Goal: Task Accomplishment & Management: Complete application form

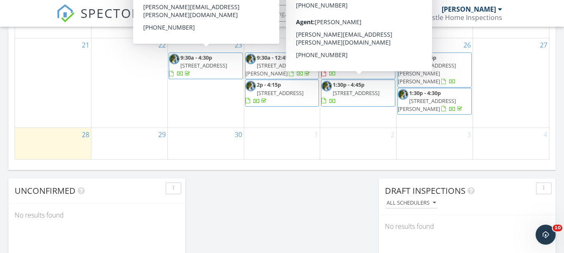
scroll to position [626, 0]
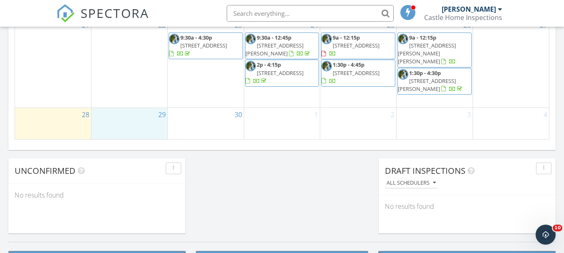
click at [108, 114] on div "29" at bounding box center [129, 123] width 76 height 31
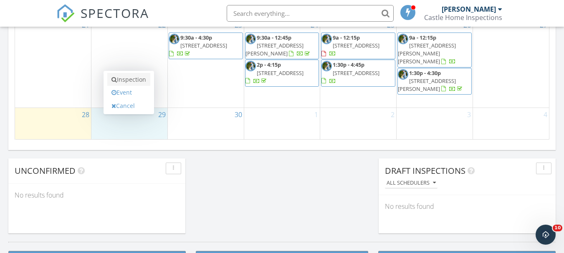
click at [124, 78] on link "Inspection" at bounding box center [128, 79] width 43 height 13
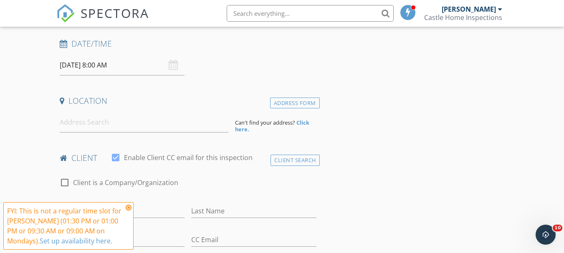
scroll to position [125, 0]
click at [130, 207] on icon at bounding box center [129, 207] width 6 height 7
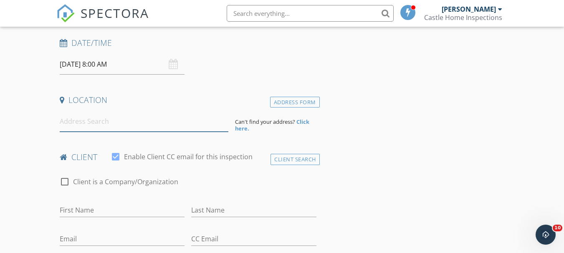
click at [83, 127] on input at bounding box center [144, 121] width 169 height 20
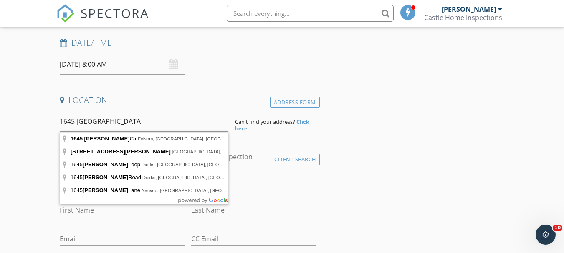
type input "1645 Manasco Cir, Folsom, CA, USA"
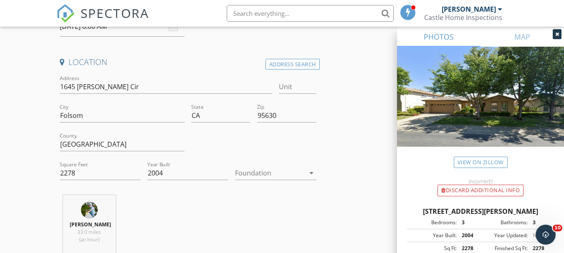
scroll to position [167, 0]
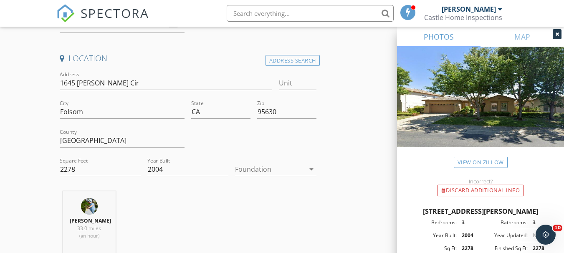
click at [313, 168] on icon "arrow_drop_down" at bounding box center [311, 169] width 10 height 10
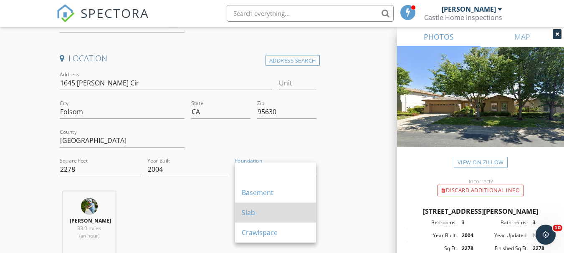
click at [254, 215] on div "Slab" at bounding box center [276, 213] width 68 height 10
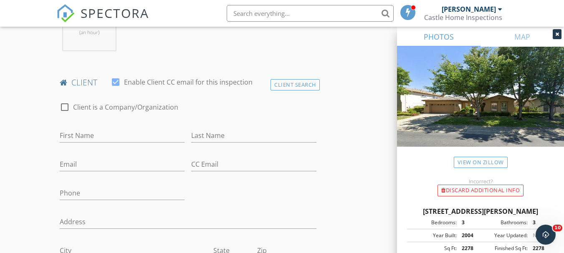
scroll to position [417, 0]
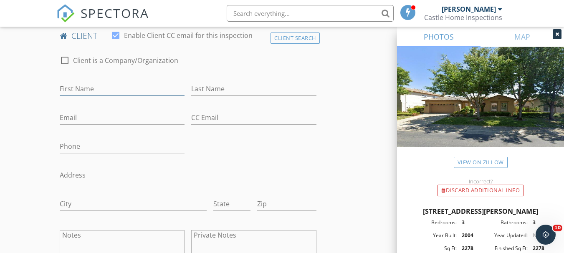
click at [95, 89] on input "First Name" at bounding box center [122, 89] width 125 height 14
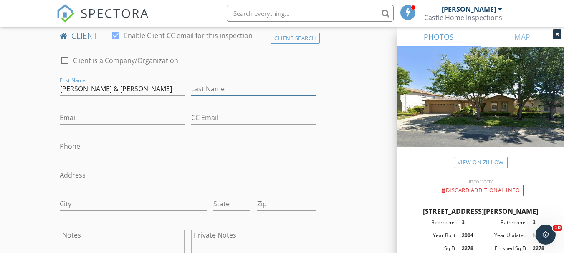
click at [221, 88] on input "Last Name" at bounding box center [253, 89] width 125 height 14
click at [91, 90] on input "John & Chisanta" at bounding box center [122, 89] width 125 height 14
type input "John & Crisanta"
click at [227, 90] on input "Last Name" at bounding box center [253, 89] width 125 height 14
type input "Galinato"
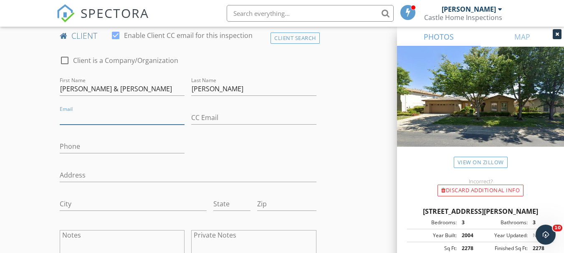
drag, startPoint x: 91, startPoint y: 116, endPoint x: 85, endPoint y: 115, distance: 6.3
click at [91, 116] on input "Email" at bounding box center [122, 118] width 125 height 14
click at [67, 115] on input "Email" at bounding box center [122, 118] width 125 height 14
click at [64, 116] on input "Email" at bounding box center [122, 118] width 125 height 14
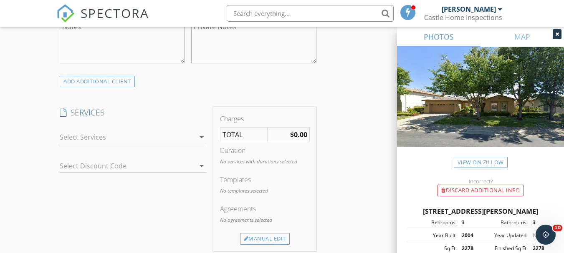
scroll to position [668, 0]
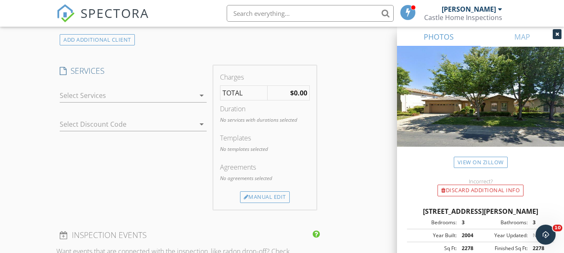
click at [199, 95] on icon "arrow_drop_down" at bounding box center [202, 96] width 10 height 10
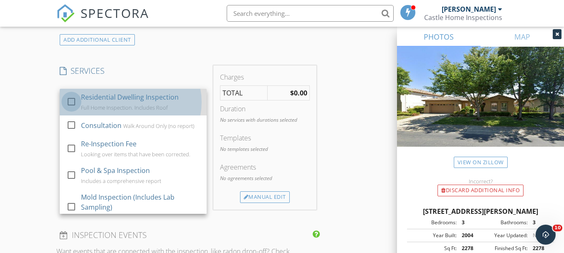
click at [69, 98] on div at bounding box center [71, 102] width 14 height 14
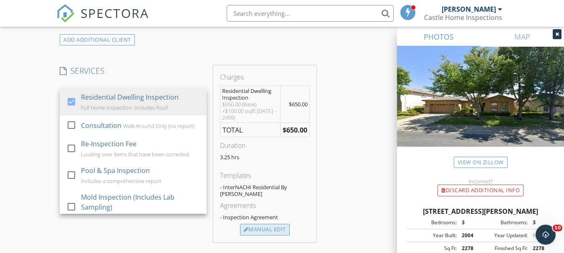
click at [256, 226] on div "Manual Edit" at bounding box center [265, 230] width 50 height 12
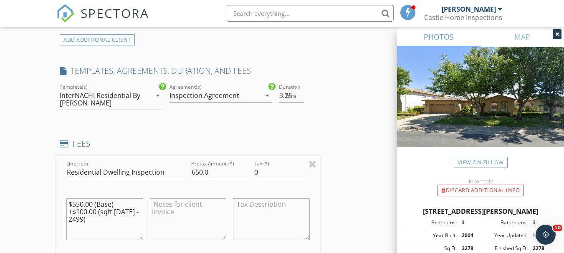
click at [83, 213] on textarea "$550.00 (Base) +$100.00 (sqft 1999 - 2499)" at bounding box center [104, 220] width 76 height 42
type textarea "$550.00 (Base) +$50.00 (sqft 1999 - 2499)"
click at [199, 173] on input "650.0" at bounding box center [219, 173] width 56 height 14
type input "600.0"
click at [185, 209] on textarea at bounding box center [188, 220] width 76 height 42
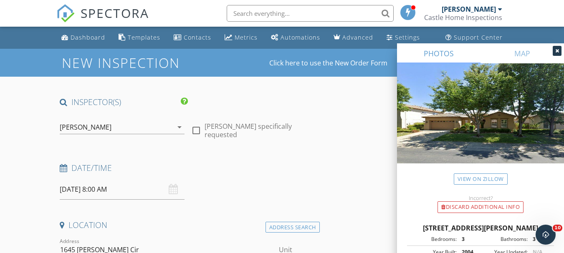
scroll to position [42, 0]
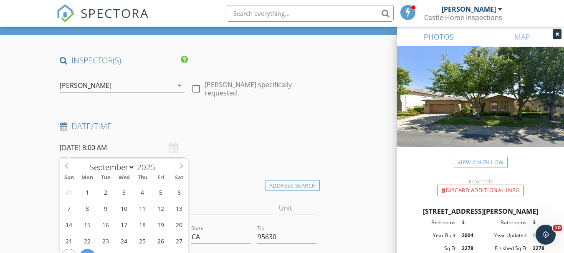
click at [100, 149] on input "09/29/2025 8:00 AM" at bounding box center [122, 148] width 125 height 20
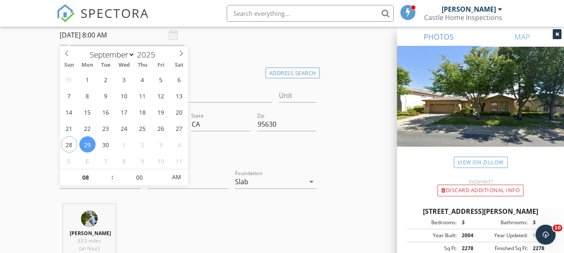
scroll to position [167, 0]
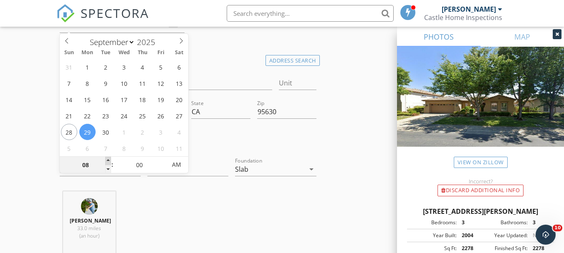
type input "09"
type input "09/29/2025 9:00 AM"
click at [107, 161] on span at bounding box center [108, 161] width 6 height 8
type input "05"
type input "09/29/2025 9:05 AM"
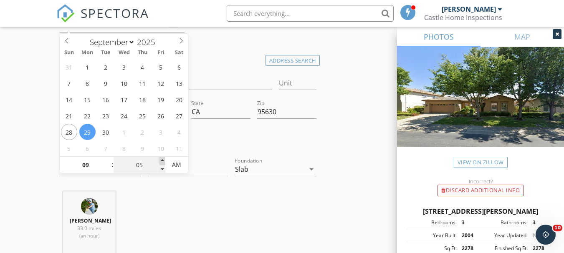
click at [161, 159] on span at bounding box center [162, 161] width 6 height 8
type input "10"
type input "09/29/2025 9:10 AM"
click at [161, 159] on span at bounding box center [162, 161] width 6 height 8
type input "15"
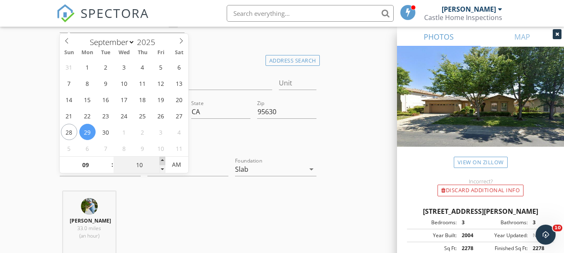
type input "09/29/2025 9:15 AM"
click at [161, 159] on span at bounding box center [162, 161] width 6 height 8
type input "20"
type input "09/29/2025 9:20 AM"
click at [161, 159] on span at bounding box center [162, 161] width 6 height 8
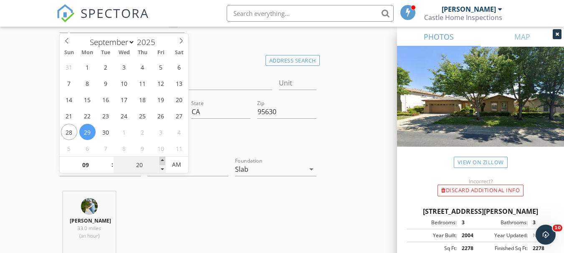
type input "25"
type input "09/29/2025 9:25 AM"
click at [161, 159] on span at bounding box center [162, 161] width 6 height 8
type input "30"
type input "09/29/2025 9:30 AM"
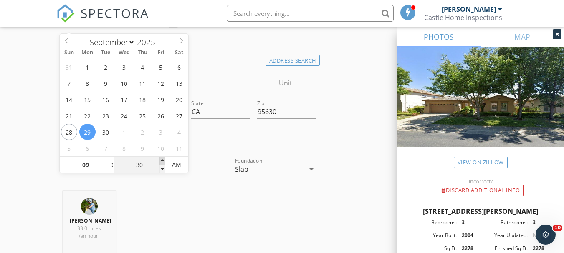
click at [161, 159] on span at bounding box center [162, 161] width 6 height 8
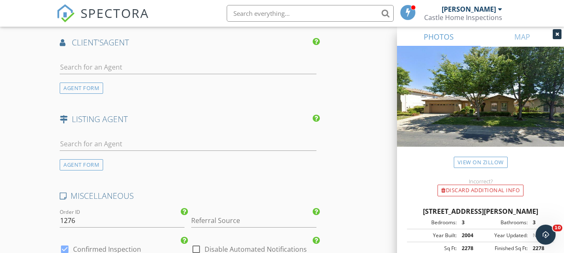
scroll to position [1383, 0]
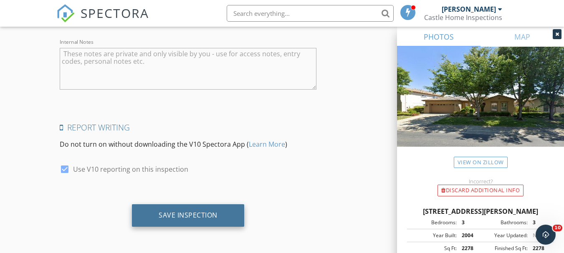
click at [180, 216] on div "Save Inspection" at bounding box center [188, 215] width 59 height 8
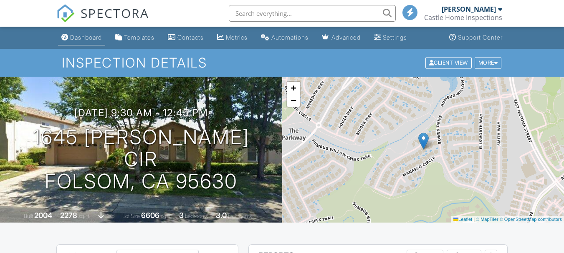
click at [85, 38] on div "Dashboard" at bounding box center [86, 37] width 32 height 7
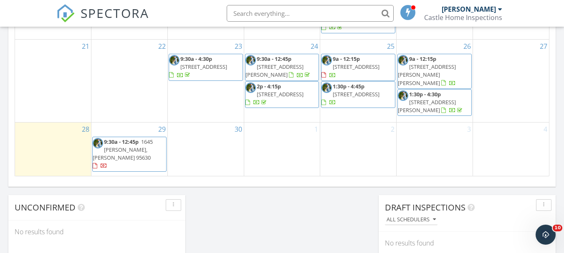
scroll to position [584, 0]
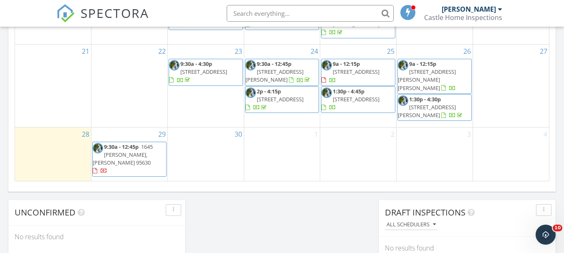
click at [194, 136] on div "30" at bounding box center [206, 154] width 76 height 53
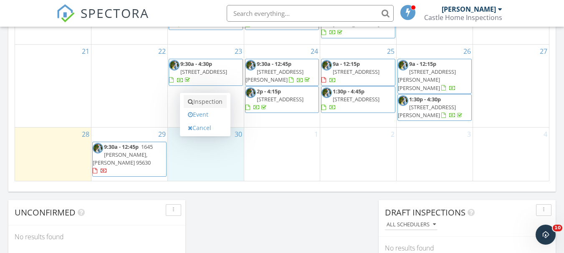
click at [202, 100] on link "Inspection" at bounding box center [205, 101] width 43 height 13
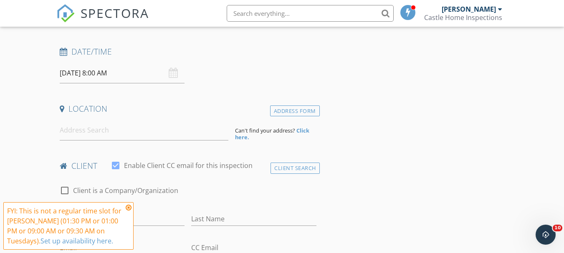
scroll to position [125, 0]
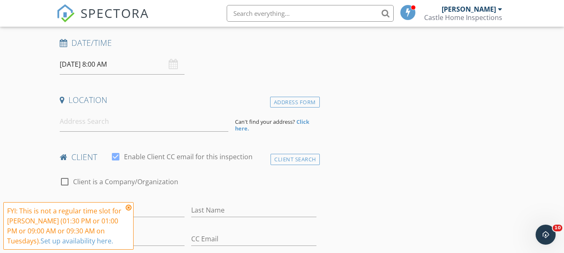
click at [129, 208] on icon at bounding box center [129, 207] width 6 height 7
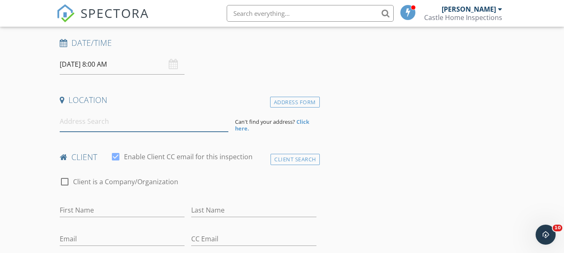
drag, startPoint x: 87, startPoint y: 119, endPoint x: 26, endPoint y: 120, distance: 60.5
click at [85, 119] on input at bounding box center [144, 121] width 169 height 20
click at [103, 64] on input "09/30/2025 8:00 AM" at bounding box center [122, 64] width 125 height 20
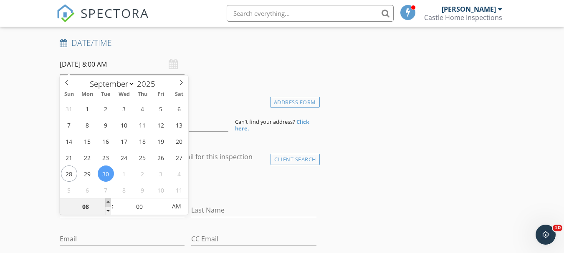
type input "09"
type input "09/30/2025 9:00 AM"
click at [108, 202] on span at bounding box center [108, 203] width 6 height 8
type input "05"
type input "09/30/2025 9:05 AM"
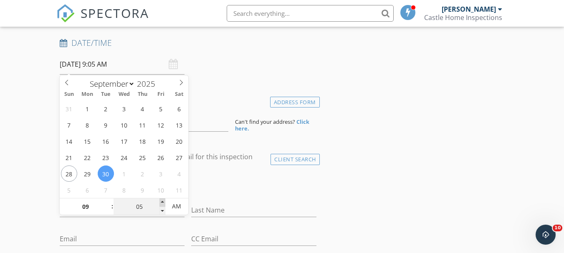
click at [162, 201] on span at bounding box center [162, 203] width 6 height 8
type input "10"
type input "09/30/2025 9:10 AM"
click at [162, 201] on span at bounding box center [162, 203] width 6 height 8
type input "15"
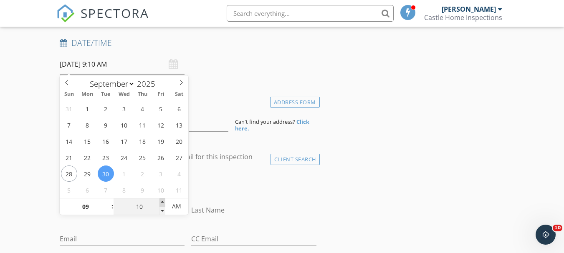
type input "09/30/2025 9:15 AM"
click at [162, 201] on span at bounding box center [162, 203] width 6 height 8
type input "20"
type input "09/30/2025 9:20 AM"
click at [162, 201] on span at bounding box center [162, 203] width 6 height 8
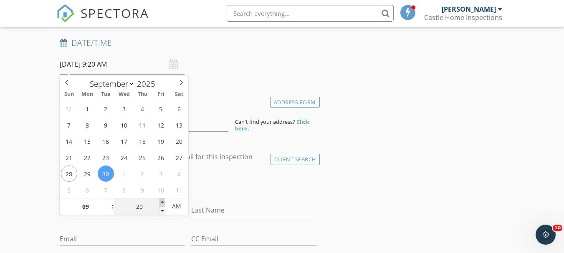
type input "25"
type input "09/30/2025 9:25 AM"
click at [162, 201] on span at bounding box center [162, 203] width 6 height 8
type input "30"
type input "09/30/2025 9:30 AM"
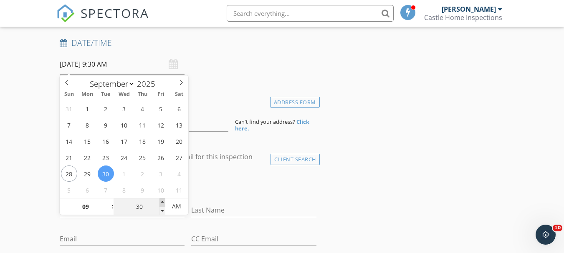
click at [162, 201] on span at bounding box center [162, 203] width 6 height 8
type input "35"
type input "09/30/2025 9:35 AM"
click at [162, 201] on span at bounding box center [162, 203] width 6 height 8
type input "30"
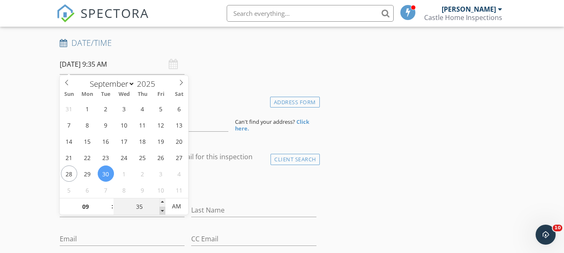
type input "09/30/2025 9:30 AM"
click at [162, 212] on span at bounding box center [162, 211] width 6 height 8
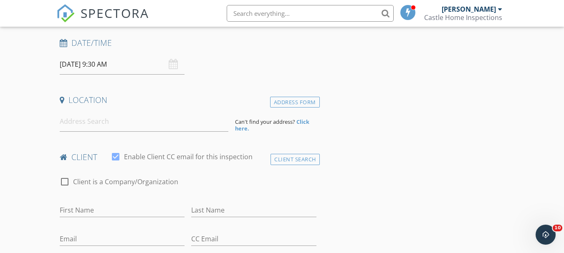
click at [75, 127] on input at bounding box center [144, 121] width 169 height 20
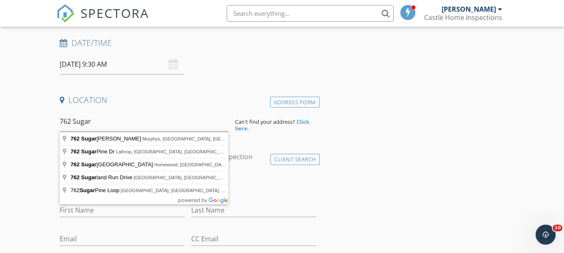
type input "762 Sugarbush Lane, Murphys, CA, USA"
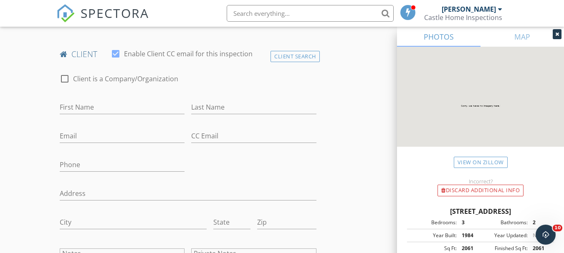
scroll to position [417, 0]
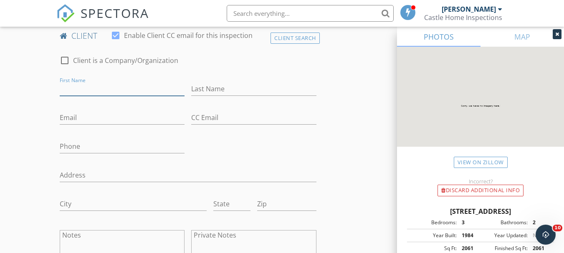
drag, startPoint x: 106, startPoint y: 86, endPoint x: 58, endPoint y: 82, distance: 47.8
click at [106, 86] on input "First Name" at bounding box center [122, 89] width 125 height 14
type input "Dan"
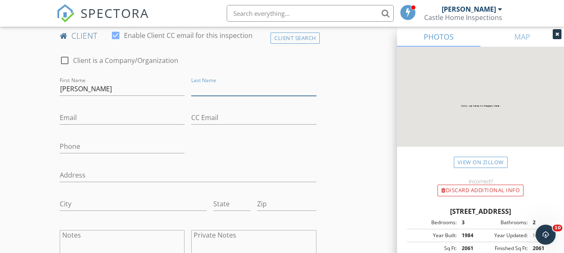
click at [251, 92] on input "Last Name" at bounding box center [253, 89] width 125 height 14
type input "Klein"
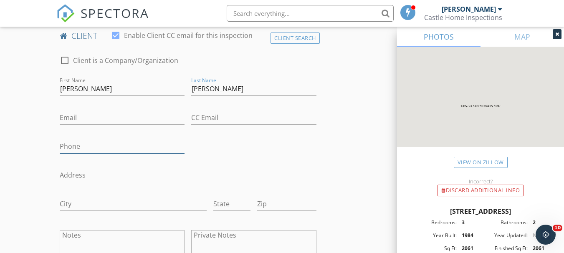
click at [103, 148] on input "Phone" at bounding box center [122, 147] width 125 height 14
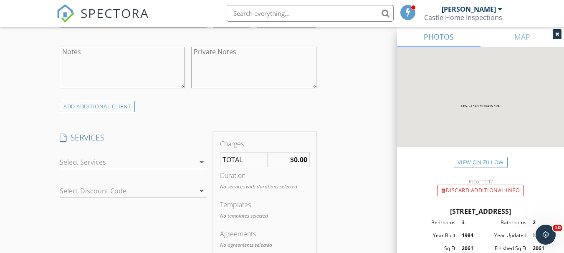
scroll to position [668, 0]
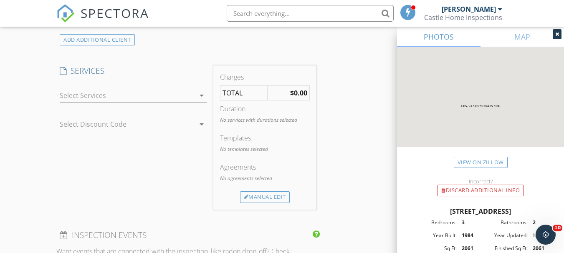
type input "925-409-0346"
click at [202, 95] on icon "arrow_drop_down" at bounding box center [202, 96] width 10 height 10
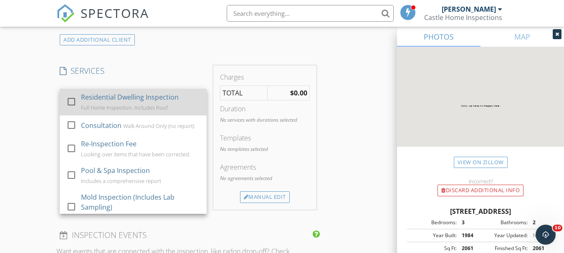
click at [72, 101] on div at bounding box center [71, 102] width 14 height 14
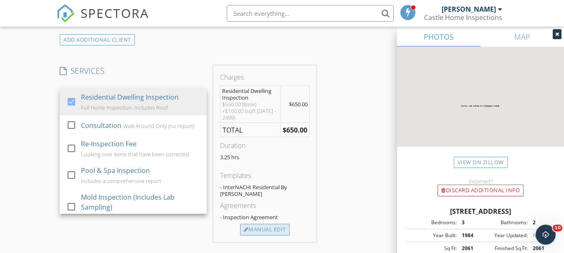
click at [257, 226] on div "Manual Edit" at bounding box center [265, 230] width 50 height 12
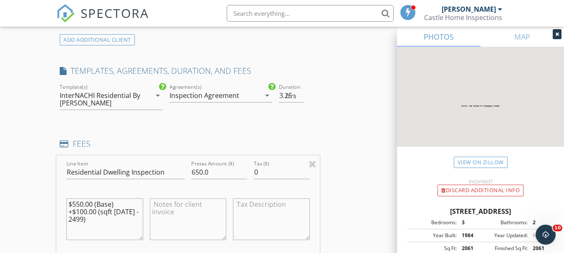
click at [83, 209] on textarea "$550.00 (Base) +$100.00 (sqft 1999 - 2499)" at bounding box center [104, 220] width 76 height 42
type textarea "$550.00 (Base) +$50.00 (sqft 1999 - 2499)"
click at [199, 172] on input "650.0" at bounding box center [219, 173] width 56 height 14
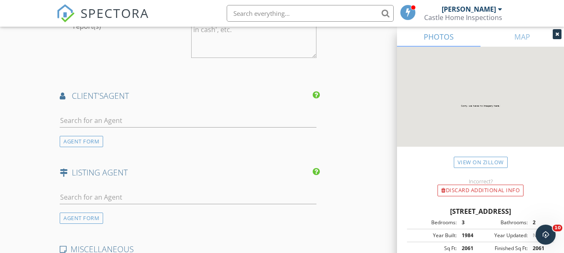
scroll to position [1085, 0]
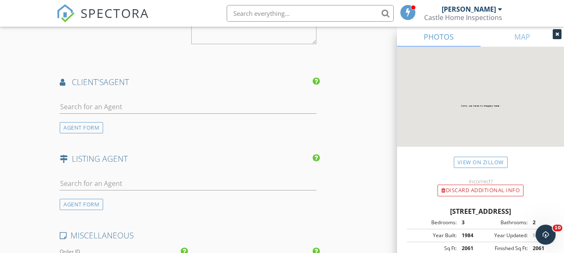
type input "600.0"
click at [78, 108] on input "text" at bounding box center [188, 107] width 256 height 14
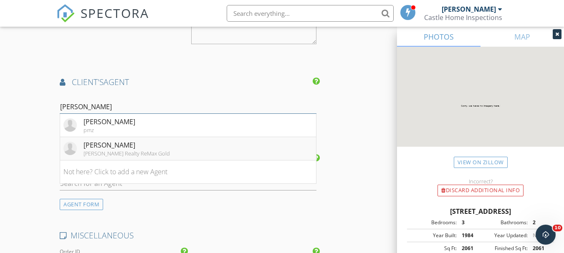
type input "Gary"
click at [96, 147] on div "Gary Paris" at bounding box center [126, 145] width 86 height 10
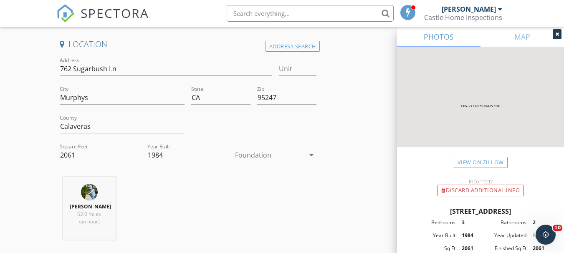
scroll to position [209, 0]
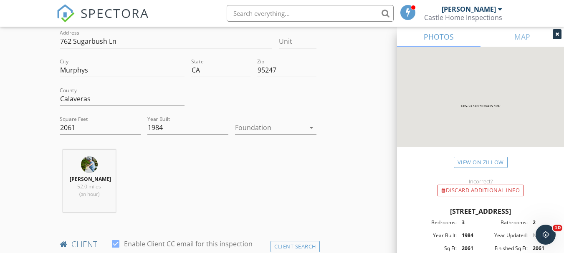
click at [310, 128] on icon "arrow_drop_down" at bounding box center [311, 128] width 10 height 10
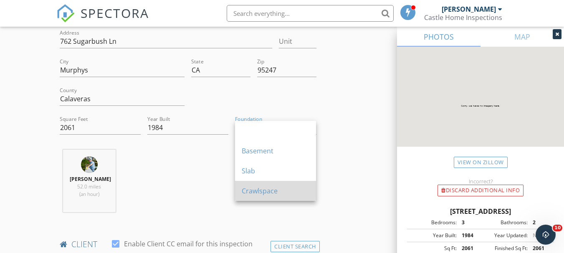
click at [253, 196] on div "Crawlspace" at bounding box center [276, 191] width 68 height 20
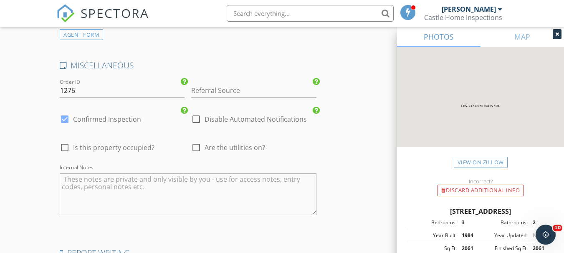
scroll to position [1628, 0]
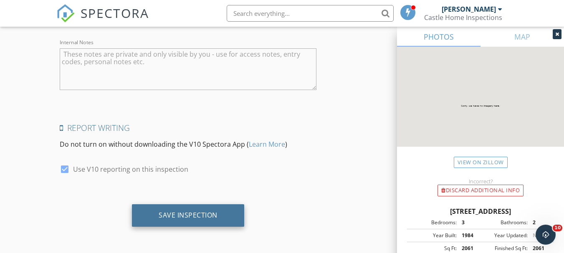
click at [191, 219] on div "Save Inspection" at bounding box center [188, 215] width 59 height 8
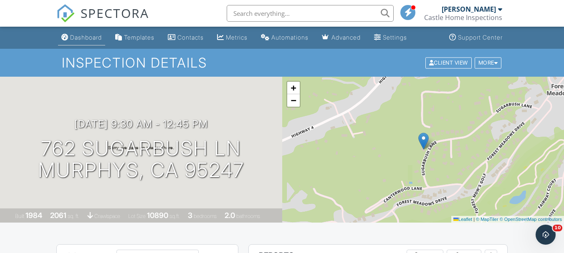
click at [88, 37] on div "Dashboard" at bounding box center [86, 37] width 32 height 7
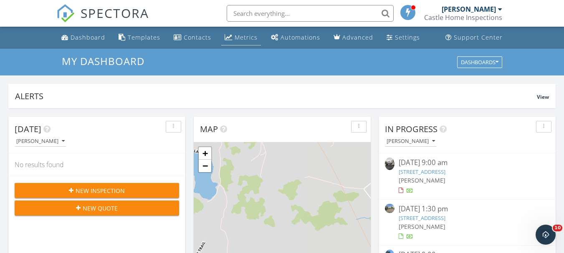
click at [238, 36] on div "Metrics" at bounding box center [246, 37] width 23 height 8
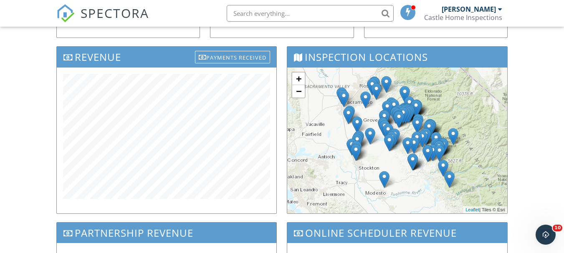
scroll to position [250, 0]
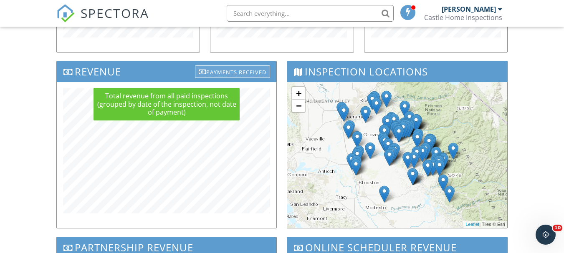
click at [229, 75] on div "Payments Received" at bounding box center [232, 72] width 75 height 13
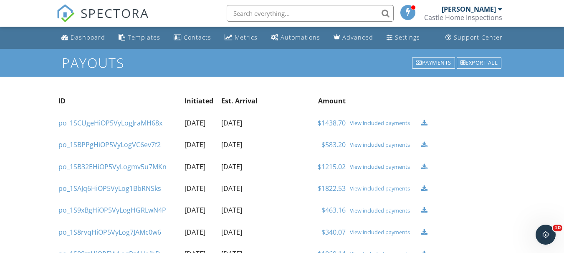
click at [363, 124] on div "View included payments" at bounding box center [383, 123] width 67 height 7
click at [435, 63] on div "Payments" at bounding box center [433, 63] width 43 height 12
click at [88, 37] on div "Dashboard" at bounding box center [88, 37] width 35 height 8
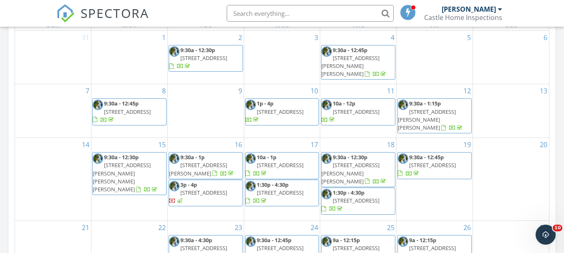
scroll to position [542, 0]
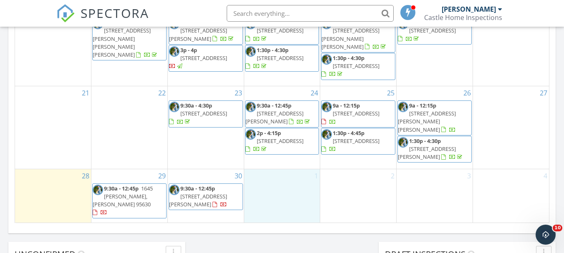
click at [255, 182] on div "1" at bounding box center [282, 195] width 76 height 53
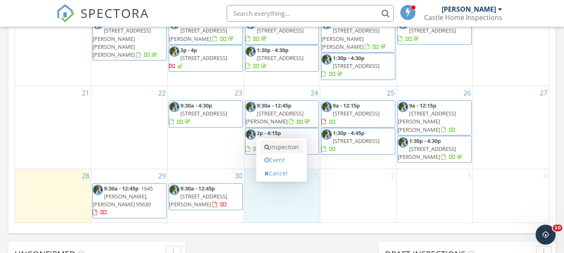
click at [275, 148] on link "Inspection" at bounding box center [281, 147] width 43 height 13
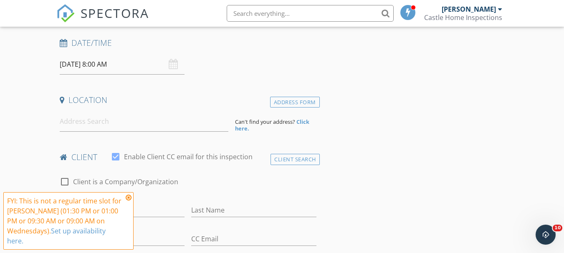
click at [129, 198] on icon at bounding box center [129, 197] width 6 height 7
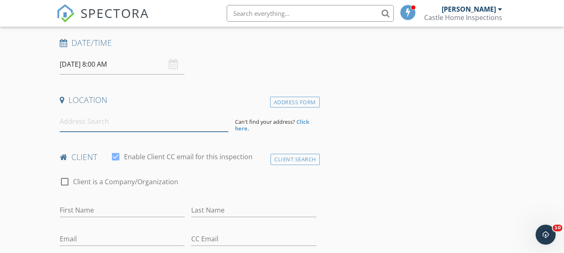
click at [106, 127] on input at bounding box center [144, 121] width 169 height 20
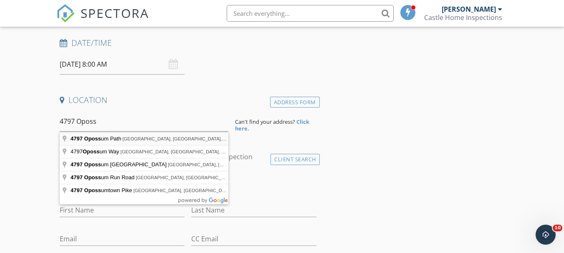
type input "[STREET_ADDRESS]"
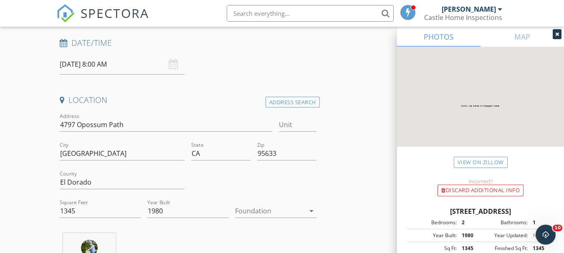
click at [311, 211] on icon "arrow_drop_down" at bounding box center [311, 211] width 10 height 10
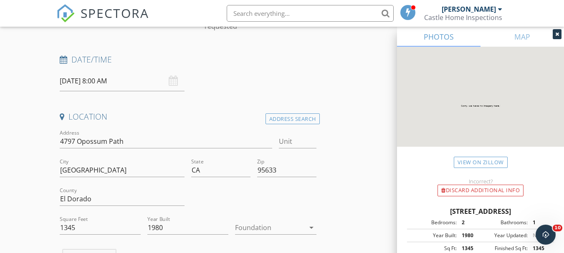
scroll to position [83, 0]
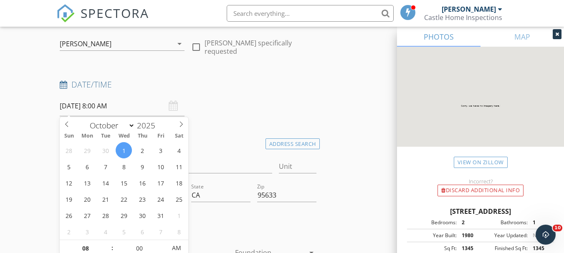
click at [92, 107] on input "[DATE] 8:00 AM" at bounding box center [122, 106] width 125 height 20
type input "09"
type input "10/01/2025 9:00 AM"
click at [108, 245] on span at bounding box center [108, 244] width 6 height 8
type input "05"
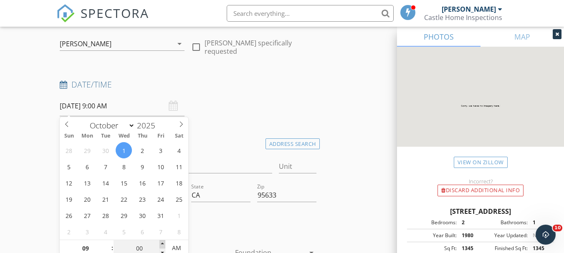
type input "10/01/2025 9:05 AM"
click at [161, 244] on span at bounding box center [162, 244] width 6 height 8
type input "10"
type input "10/01/2025 9:10 AM"
click at [161, 244] on span at bounding box center [162, 244] width 6 height 8
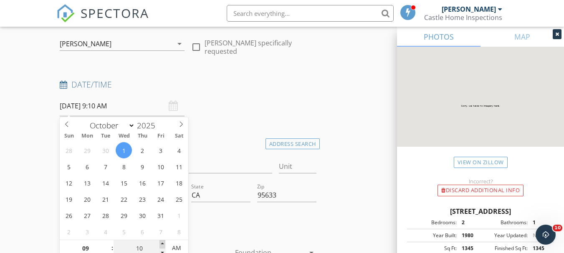
type input "15"
type input "10/01/2025 9:15 AM"
click at [161, 244] on span at bounding box center [162, 244] width 6 height 8
type input "20"
type input "10/01/2025 9:20 AM"
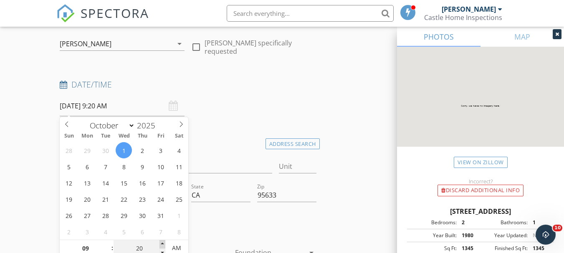
click at [161, 244] on span at bounding box center [162, 244] width 6 height 8
type input "25"
type input "10/01/2025 9:25 AM"
click at [161, 244] on span at bounding box center [162, 244] width 6 height 8
type input "30"
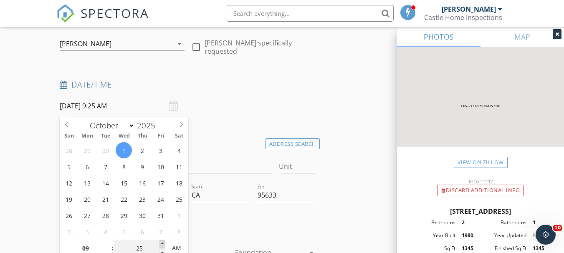
type input "10/01/2025 9:30 AM"
click at [161, 244] on span at bounding box center [162, 244] width 6 height 8
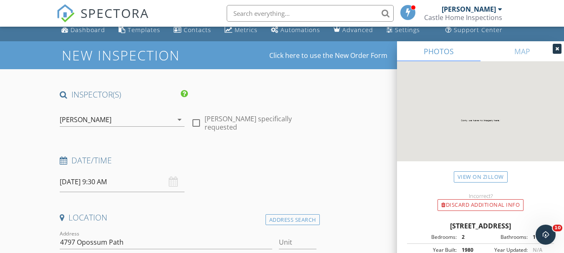
scroll to position [0, 0]
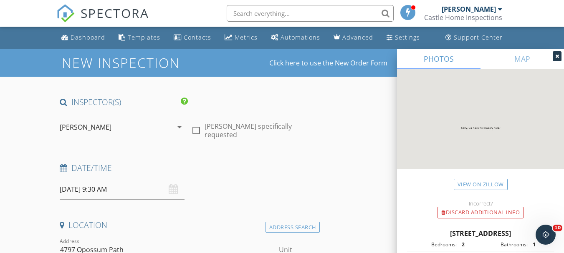
click at [107, 191] on input "10/01/2025 9:30 AM" at bounding box center [122, 189] width 125 height 20
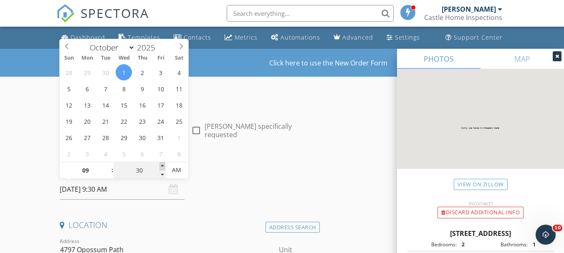
type input "35"
type input "10/01/2025 9:35 AM"
click at [162, 166] on span at bounding box center [162, 166] width 6 height 8
type input "40"
type input "10/01/2025 9:40 AM"
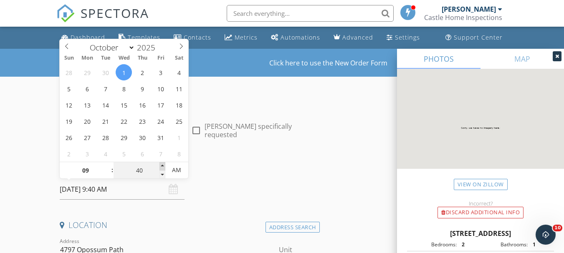
click at [162, 166] on span at bounding box center [162, 166] width 6 height 8
type input "45"
type input "10/01/2025 9:45 AM"
click at [162, 167] on span at bounding box center [162, 166] width 6 height 8
type input "50"
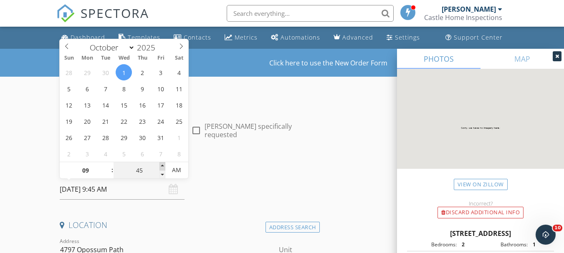
type input "10/01/2025 9:50 AM"
click at [162, 167] on span at bounding box center [162, 166] width 6 height 8
type input "55"
type input "10/01/2025 9:55 AM"
click at [162, 167] on span at bounding box center [162, 166] width 6 height 8
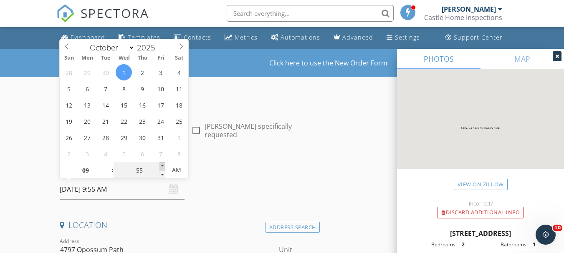
type input "10"
type input "00"
type input "10/01/2025 10:00 AM"
click at [161, 166] on span at bounding box center [162, 166] width 6 height 8
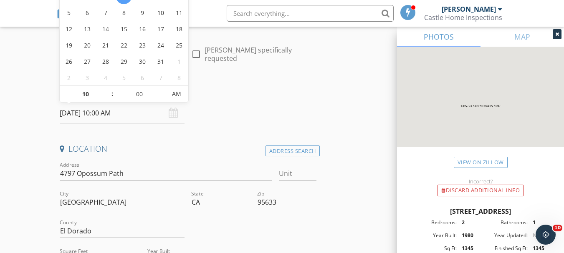
scroll to position [167, 0]
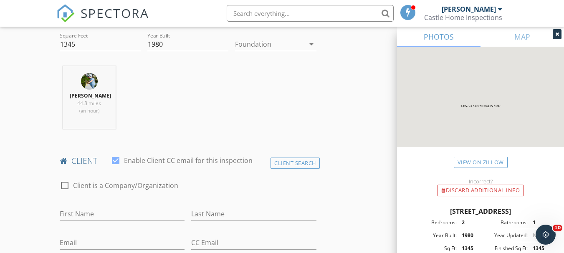
click at [311, 46] on icon "arrow_drop_down" at bounding box center [311, 44] width 10 height 10
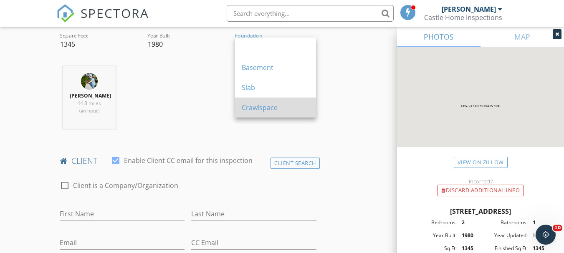
click at [250, 111] on div "Crawlspace" at bounding box center [276, 108] width 68 height 10
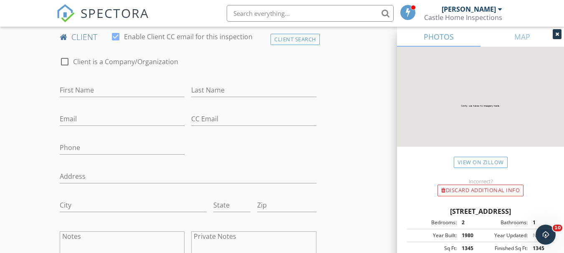
scroll to position [417, 0]
click at [101, 87] on input "First Name" at bounding box center [122, 89] width 125 height 14
click at [79, 91] on input "First Name" at bounding box center [122, 89] width 125 height 14
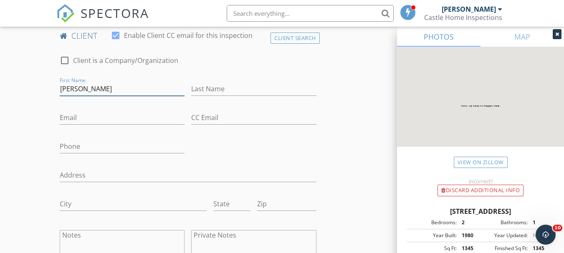
type input "Jennifer"
click at [210, 83] on input "Last Name" at bounding box center [253, 89] width 125 height 14
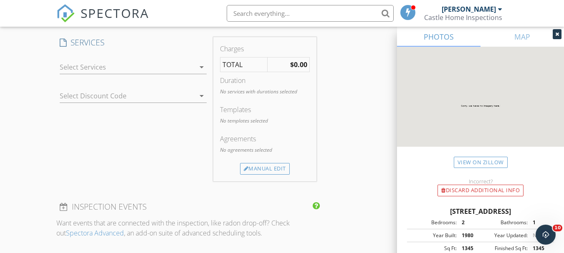
scroll to position [709, 0]
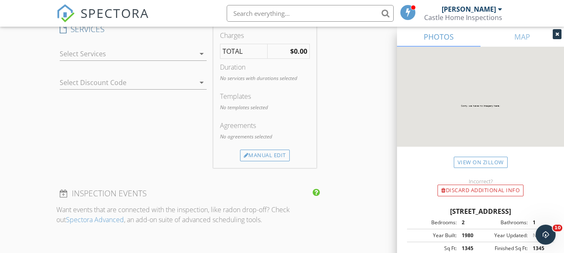
type input "Galarneau"
click at [201, 53] on icon "arrow_drop_down" at bounding box center [202, 54] width 10 height 10
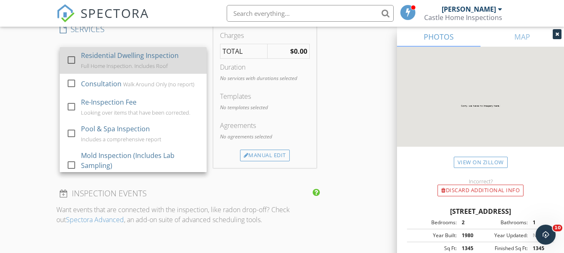
click at [68, 61] on div at bounding box center [71, 60] width 14 height 14
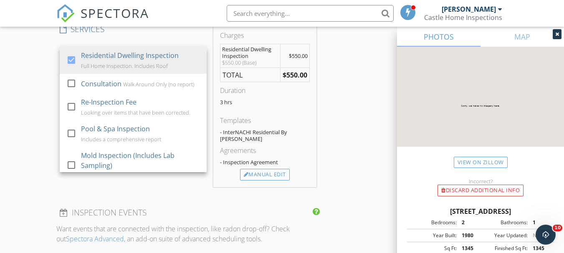
click at [8, 76] on div "New Inspection Click here to use the New Order Form INSPECTOR(S) check_box Kevi…" at bounding box center [282, 91] width 564 height 1505
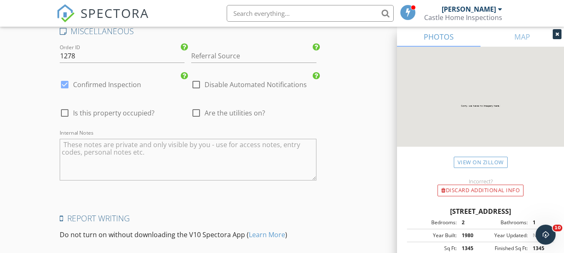
scroll to position [1294, 0]
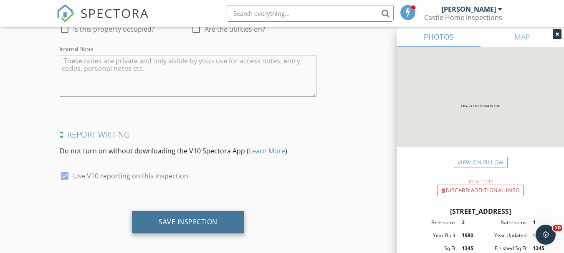
click at [164, 218] on div "Save Inspection" at bounding box center [188, 222] width 59 height 8
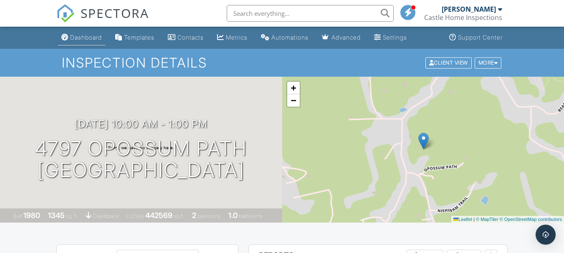
click at [88, 38] on div "Dashboard" at bounding box center [86, 37] width 32 height 7
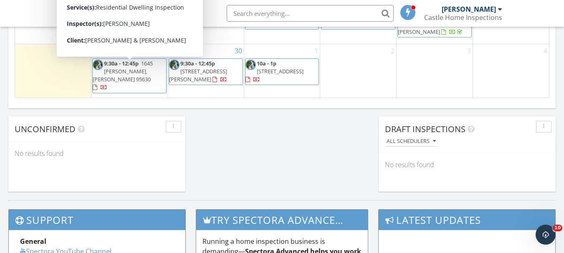
scroll to position [584, 0]
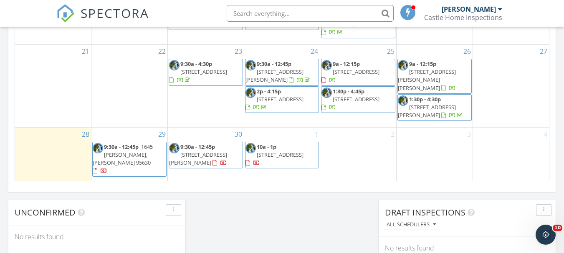
click at [406, 13] on span at bounding box center [408, 12] width 8 height 8
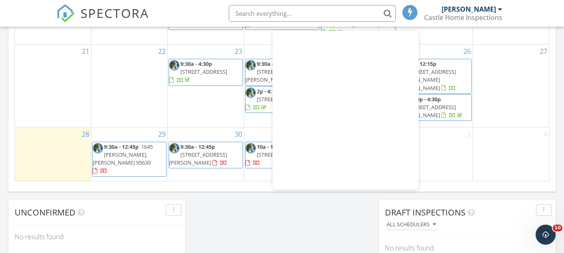
click at [40, 133] on div "28" at bounding box center [53, 154] width 76 height 53
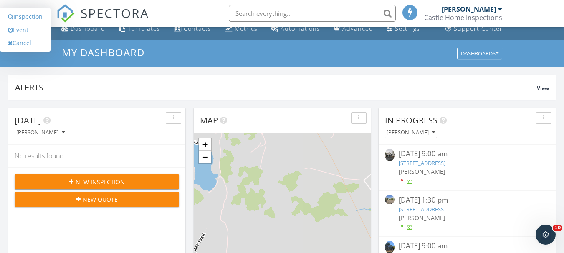
scroll to position [0, 0]
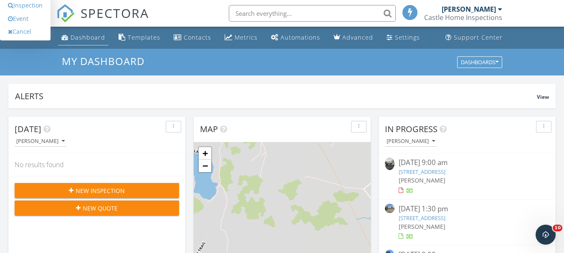
click at [69, 37] on link "Dashboard" at bounding box center [83, 37] width 50 height 15
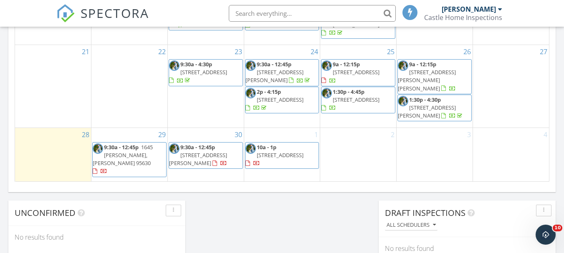
scroll to position [584, 0]
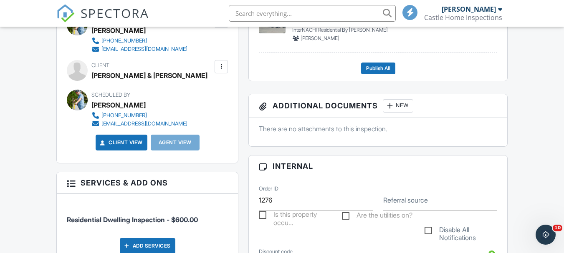
scroll to position [250, 0]
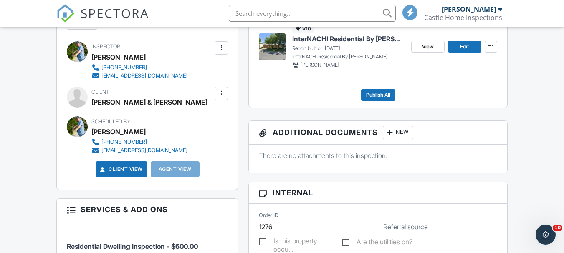
click at [222, 95] on div at bounding box center [221, 93] width 8 height 8
click at [202, 117] on li "Edit" at bounding box center [201, 118] width 43 height 21
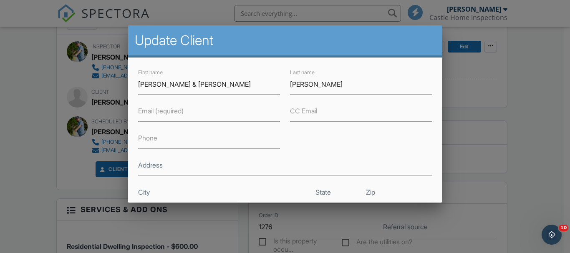
click at [168, 115] on label "Email (required)" at bounding box center [160, 110] width 45 height 9
click at [168, 115] on input "Email (required)" at bounding box center [209, 111] width 142 height 20
click at [534, 108] on div at bounding box center [285, 116] width 570 height 317
